Goal: Task Accomplishment & Management: Use online tool/utility

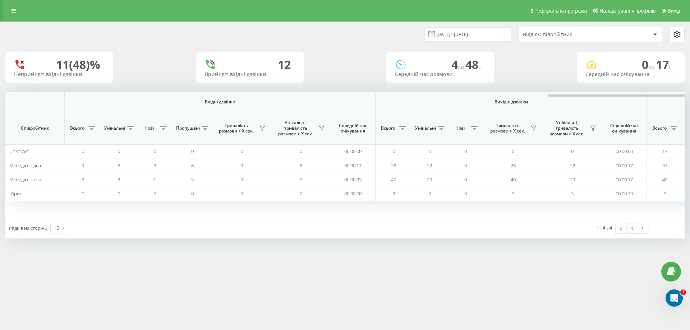
scroll to position [0, 323]
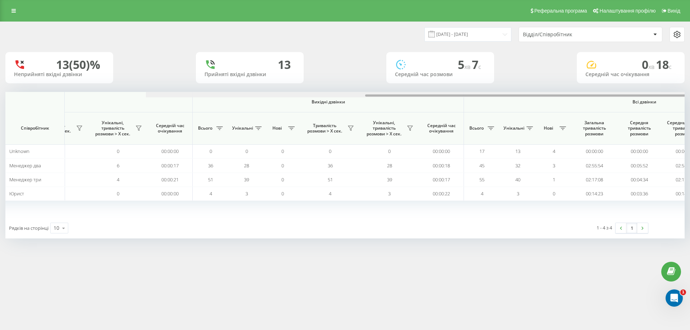
scroll to position [0, 323]
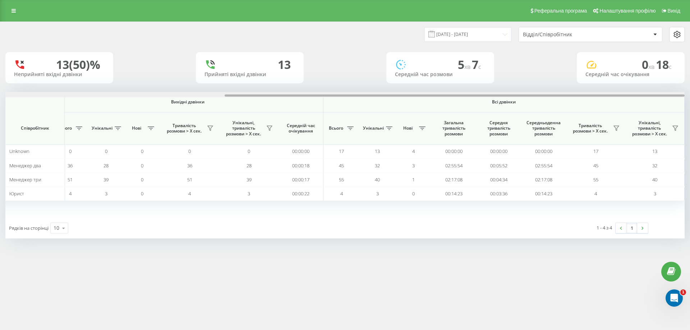
drag, startPoint x: 410, startPoint y: 95, endPoint x: 689, endPoint y: 84, distance: 279.7
click at [689, 84] on div "21.08.2025 - 21.08.2025 Відділ/Співробітник 13 (50)% Неприйняті вхідні дзвінки …" at bounding box center [345, 137] width 690 height 231
click at [616, 126] on icon at bounding box center [616, 128] width 6 height 6
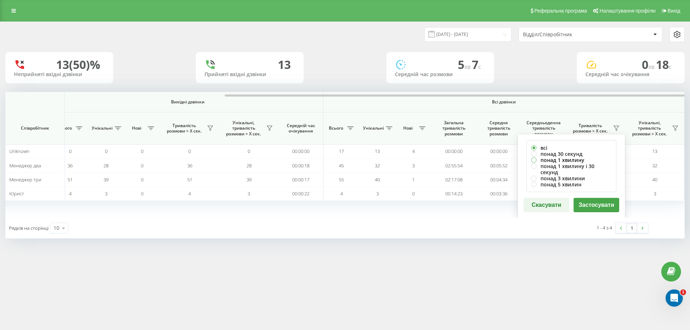
click at [569, 160] on label "понад 1 хвилину" at bounding box center [571, 160] width 80 height 6
radio input "true"
click at [589, 198] on button "Застосувати" at bounding box center [596, 205] width 46 height 14
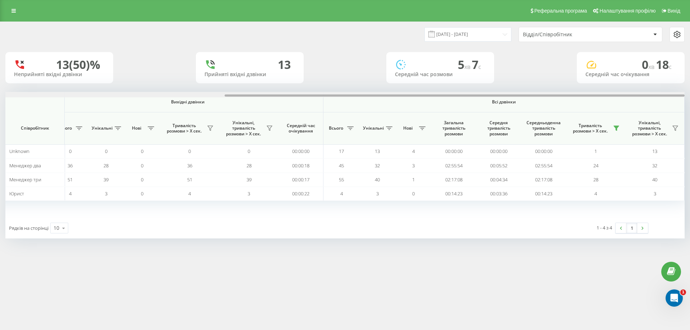
drag, startPoint x: 366, startPoint y: 96, endPoint x: 689, endPoint y: 106, distance: 323.0
click at [689, 106] on div "21.08.2025 - 21.08.2025 Відділ/Співробітник 13 (50)% Неприйняті вхідні дзвінки …" at bounding box center [345, 137] width 690 height 231
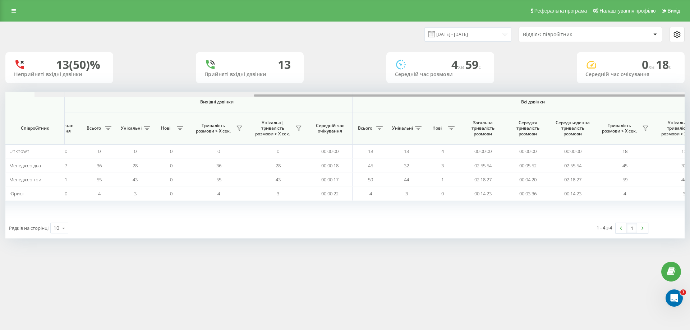
scroll to position [0, 323]
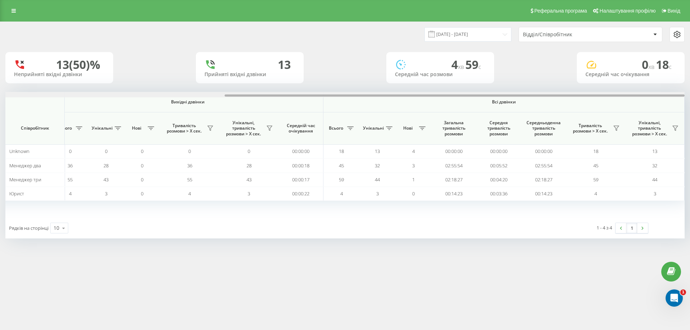
drag, startPoint x: 303, startPoint y: 95, endPoint x: 599, endPoint y: 85, distance: 296.1
click at [599, 85] on div "21.08.2025 - 21.08.2025 Відділ/Співробітник 13 (50)% Неприйняті вхідні дзвінки …" at bounding box center [344, 130] width 679 height 217
click at [615, 129] on icon at bounding box center [616, 128] width 6 height 6
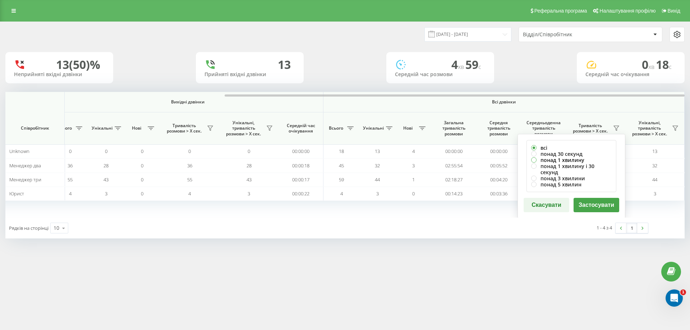
click at [575, 159] on label "понад 1 хвилину" at bounding box center [571, 160] width 80 height 6
radio input "true"
click at [596, 199] on button "Застосувати" at bounding box center [596, 205] width 46 height 14
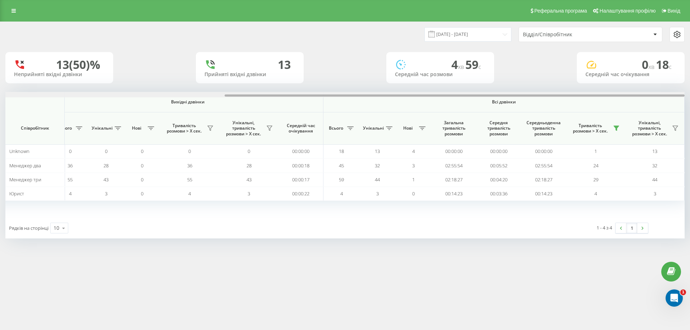
drag, startPoint x: 255, startPoint y: 96, endPoint x: 618, endPoint y: 87, distance: 362.9
click at [618, 87] on div "21.08.2025 - 21.08.2025 Відділ/Співробітник 13 (50)% Неприйняті вхідні дзвінки …" at bounding box center [344, 130] width 679 height 217
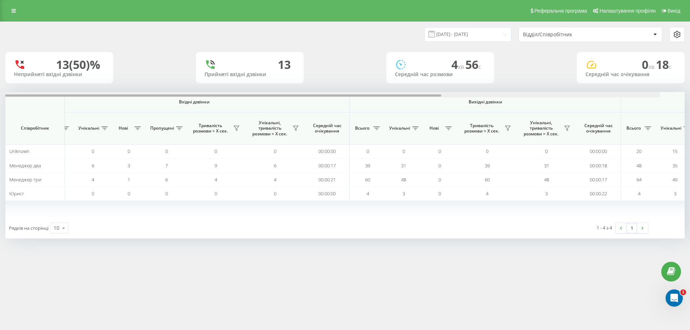
scroll to position [0, 323]
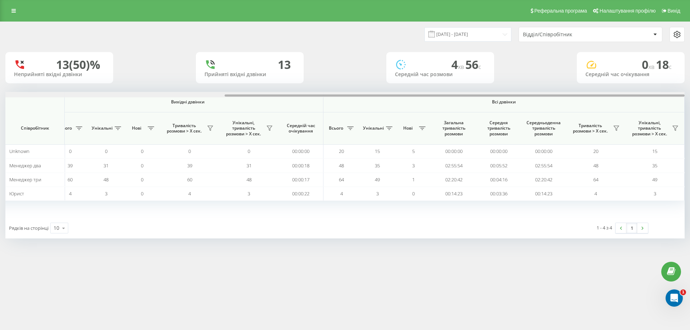
drag, startPoint x: 292, startPoint y: 95, endPoint x: 689, endPoint y: 92, distance: 397.3
click at [689, 92] on div "21.08.2025 - 21.08.2025 Відділ/Співробітник 13 (50)% Неприйняті вхідні дзвінки …" at bounding box center [345, 137] width 690 height 231
click at [613, 131] on icon at bounding box center [616, 128] width 6 height 6
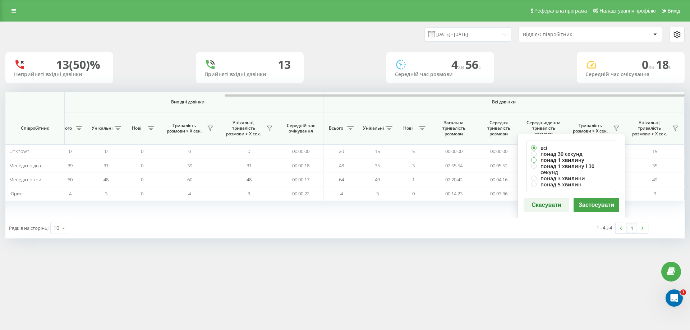
click at [534, 159] on label "понад 1 хвилину" at bounding box center [571, 160] width 80 height 6
radio input "true"
click at [596, 200] on button "Застосувати" at bounding box center [596, 205] width 46 height 14
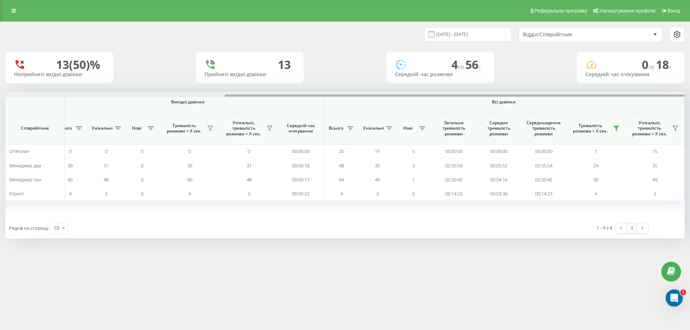
drag, startPoint x: 291, startPoint y: 95, endPoint x: 540, endPoint y: 93, distance: 249.6
click at [540, 93] on div at bounding box center [344, 94] width 679 height 5
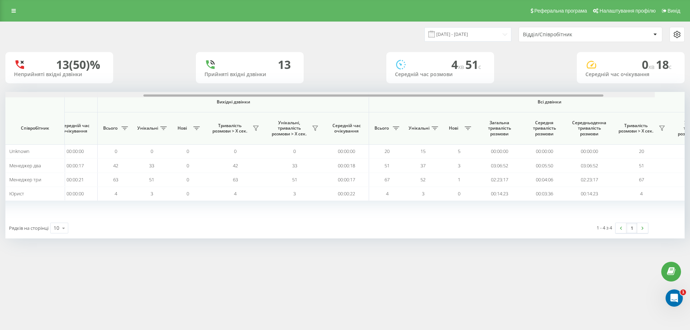
scroll to position [0, 323]
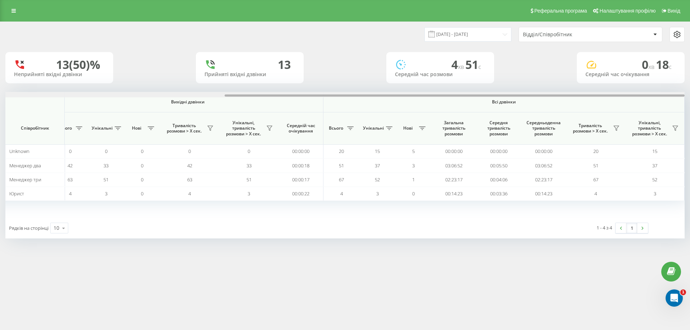
drag, startPoint x: 239, startPoint y: 95, endPoint x: 532, endPoint y: 93, distance: 293.5
click at [532, 93] on div at bounding box center [344, 94] width 679 height 5
click at [617, 127] on icon at bounding box center [616, 128] width 6 height 6
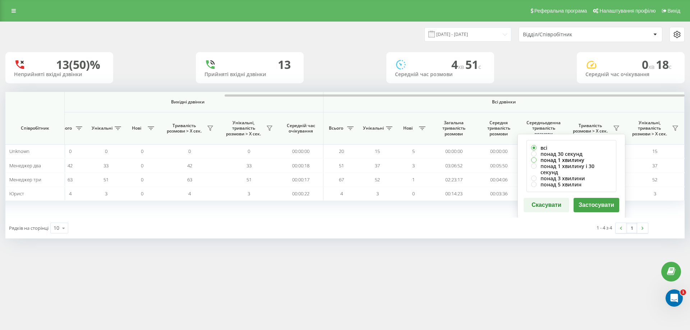
click at [556, 159] on label "понад 1 хвилину" at bounding box center [571, 160] width 80 height 6
radio input "true"
click at [596, 200] on button "Застосувати" at bounding box center [596, 205] width 46 height 14
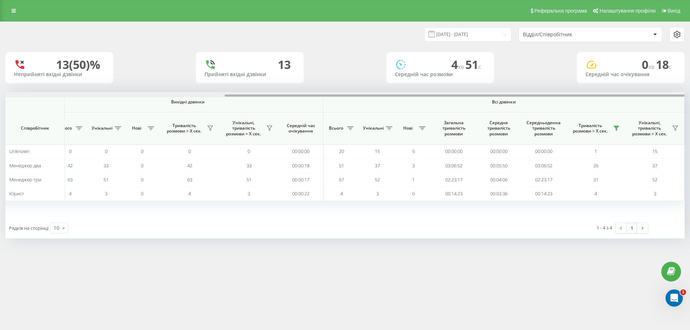
drag, startPoint x: 383, startPoint y: 96, endPoint x: 636, endPoint y: 96, distance: 252.9
click at [636, 96] on div at bounding box center [454, 95] width 460 height 2
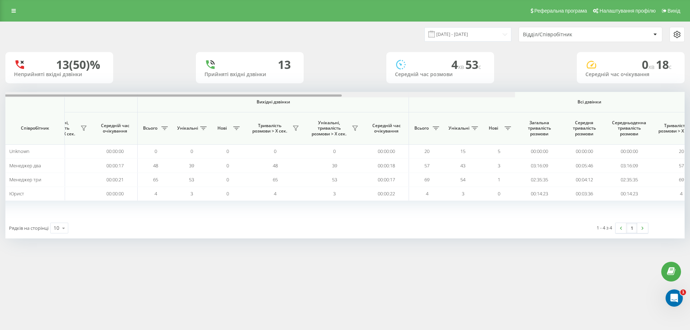
scroll to position [0, 323]
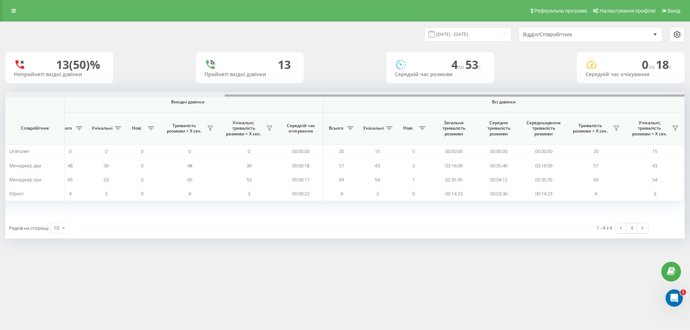
drag, startPoint x: 190, startPoint y: 96, endPoint x: 537, endPoint y: 104, distance: 347.4
click at [537, 104] on div "Вхідні дзвінки Вихідні дзвінки Всі дзвінки Співробітник Всього Унікальні Нові П…" at bounding box center [344, 155] width 679 height 126
click at [616, 129] on icon at bounding box center [616, 128] width 5 height 5
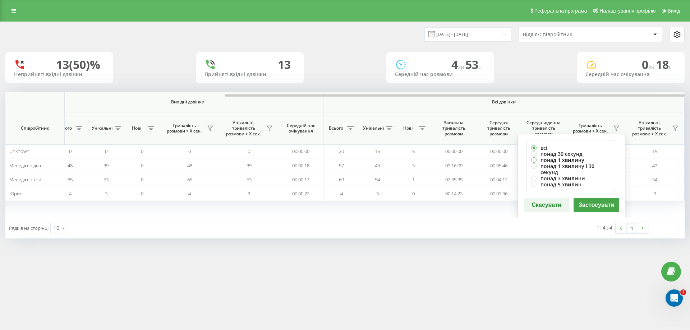
click at [579, 158] on label "понад 1 хвилину" at bounding box center [571, 160] width 80 height 6
radio input "true"
click at [607, 198] on button "Застосувати" at bounding box center [596, 205] width 46 height 14
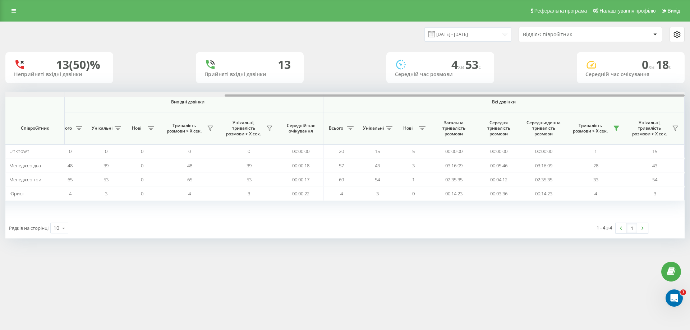
drag, startPoint x: 442, startPoint y: 96, endPoint x: 689, endPoint y: 96, distance: 247.5
click at [689, 96] on div "[DATE] - [DATE] Відділ/Співробітник 13 (50)% Неприйняті вхідні дзвінки 13 Прийн…" at bounding box center [345, 137] width 690 height 231
drag, startPoint x: 274, startPoint y: 95, endPoint x: 381, endPoint y: 95, distance: 107.8
click at [381, 95] on div at bounding box center [454, 95] width 460 height 2
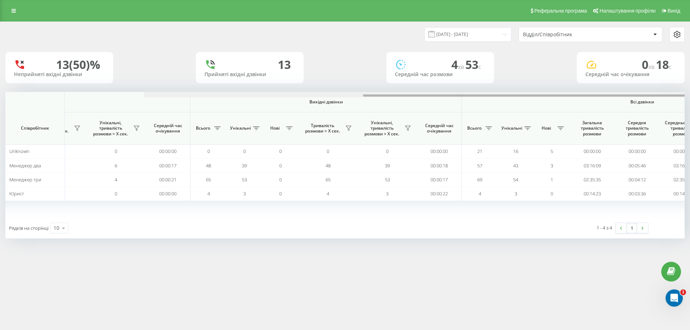
scroll to position [0, 323]
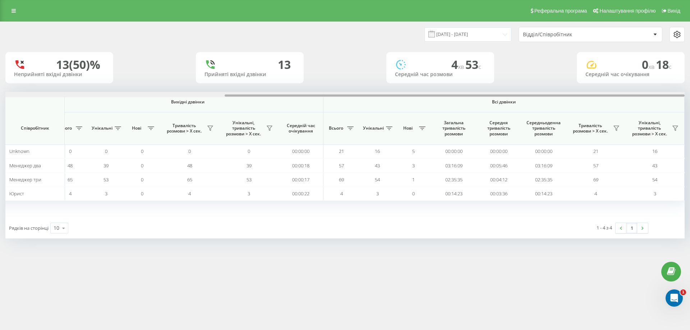
drag, startPoint x: 138, startPoint y: 96, endPoint x: 502, endPoint y: 95, distance: 364.2
click at [502, 95] on div at bounding box center [454, 95] width 460 height 2
click at [617, 127] on icon at bounding box center [616, 128] width 6 height 6
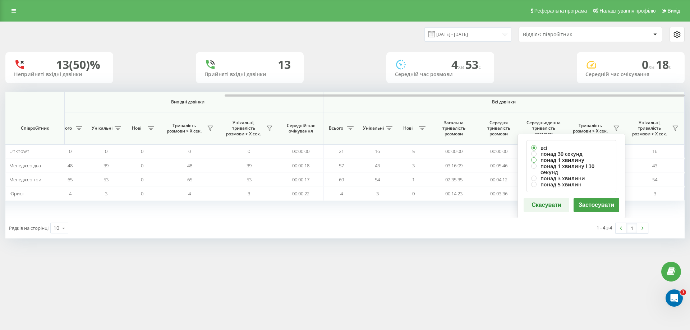
click at [531, 159] on label "понад 1 хвилину" at bounding box center [571, 160] width 80 height 6
radio input "true"
click at [596, 200] on button "Застосувати" at bounding box center [596, 205] width 46 height 14
